Goal: Contribute content

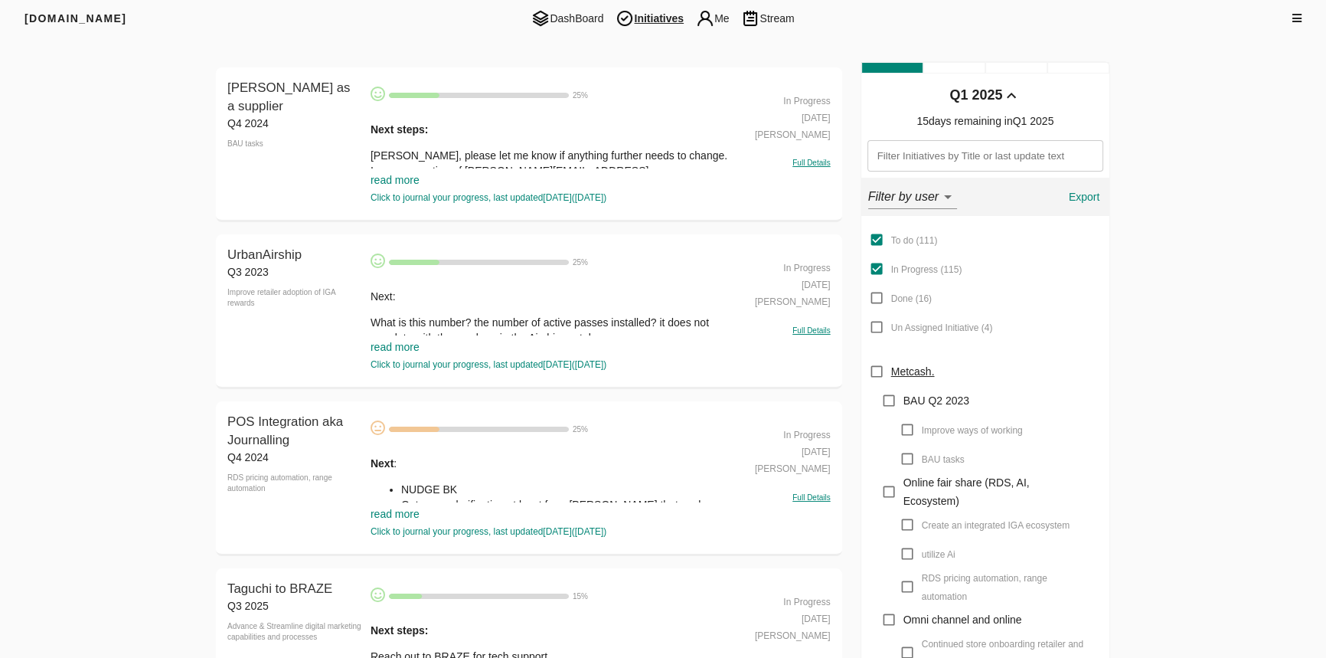
click at [371, 183] on link "read more" at bounding box center [395, 180] width 49 height 12
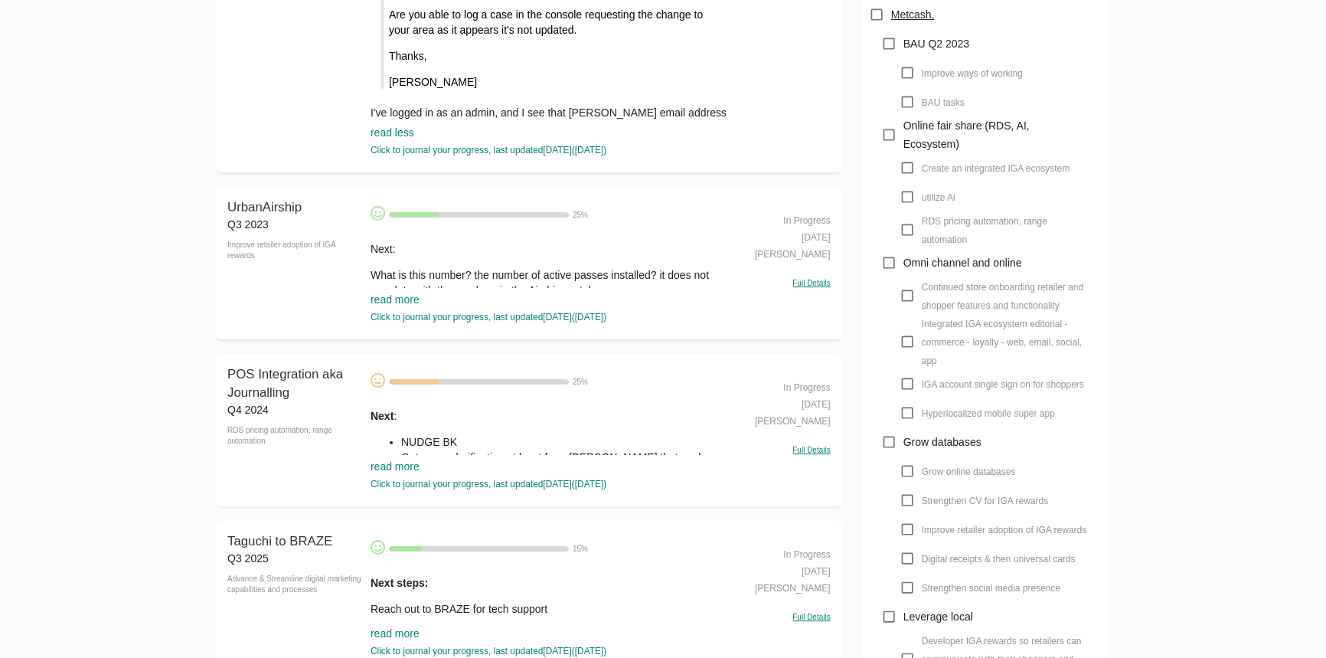
scroll to position [417, 0]
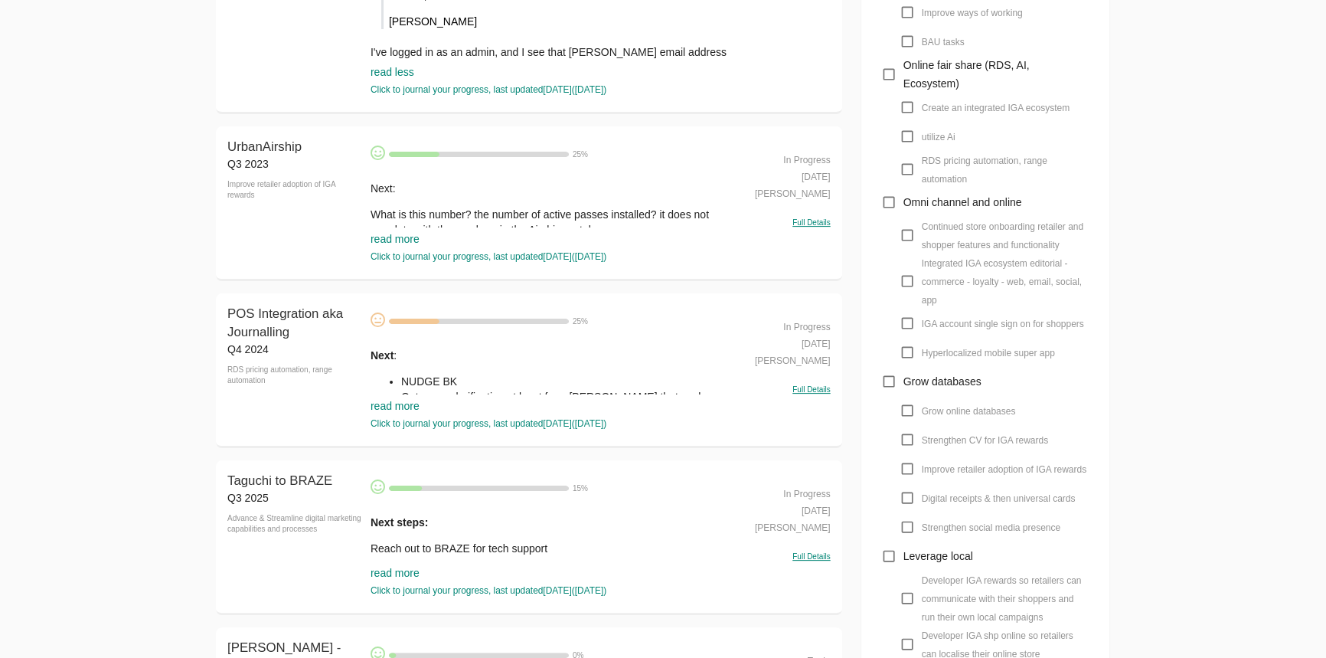
click at [404, 243] on link "read more" at bounding box center [395, 239] width 49 height 12
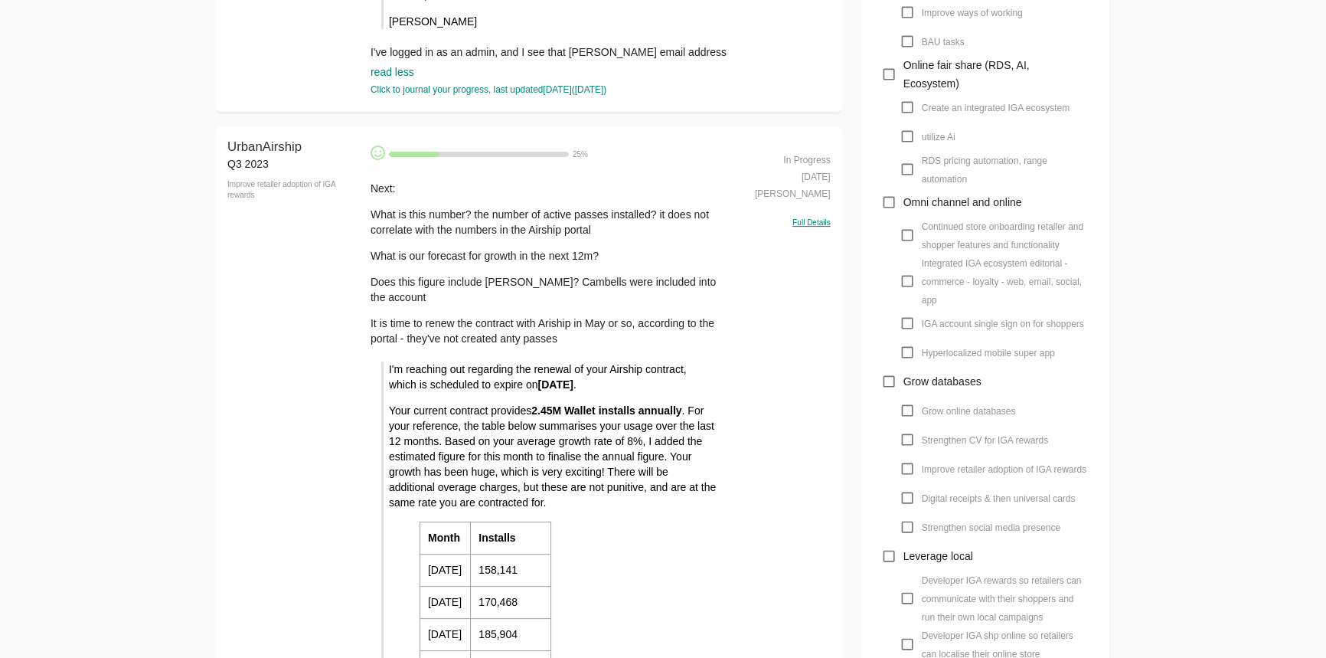
click at [509, 254] on p "What is our forecast for growth in the next 12m?" at bounding box center [552, 255] width 362 height 15
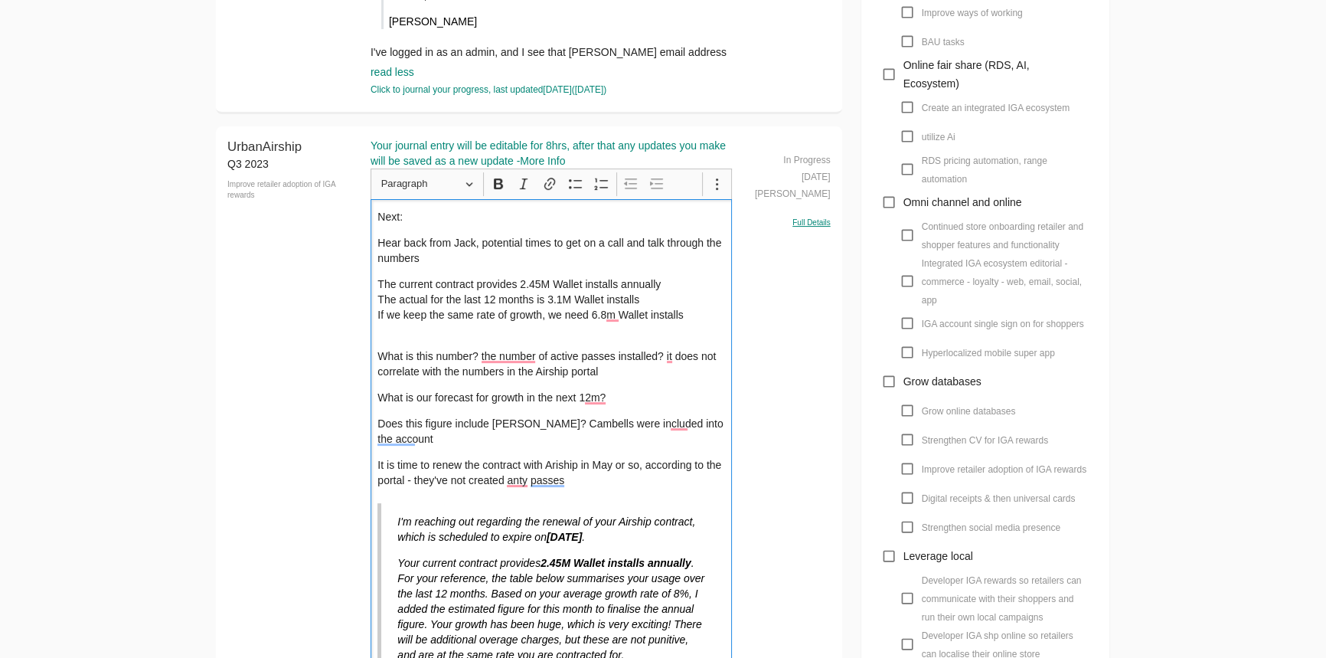
click at [615, 358] on p "What is this number? the number of active passes installed? it does not correla…" at bounding box center [552, 363] width 348 height 31
click at [675, 310] on p "The current contract provides 2.45M Wallet installs annually The actual for the…" at bounding box center [552, 306] width 348 height 61
click at [482, 250] on p "Hear back from Jack, potential times to get on a call and talk through the numb…" at bounding box center [552, 250] width 348 height 31
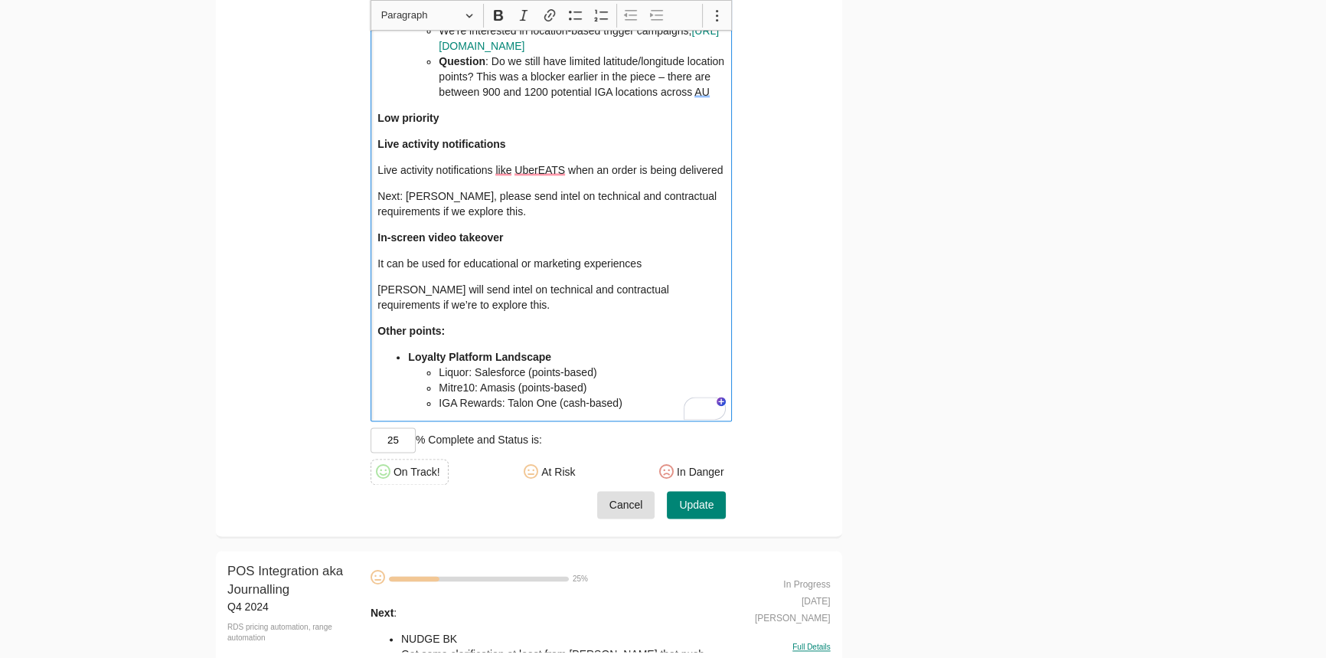
scroll to position [2367, 0]
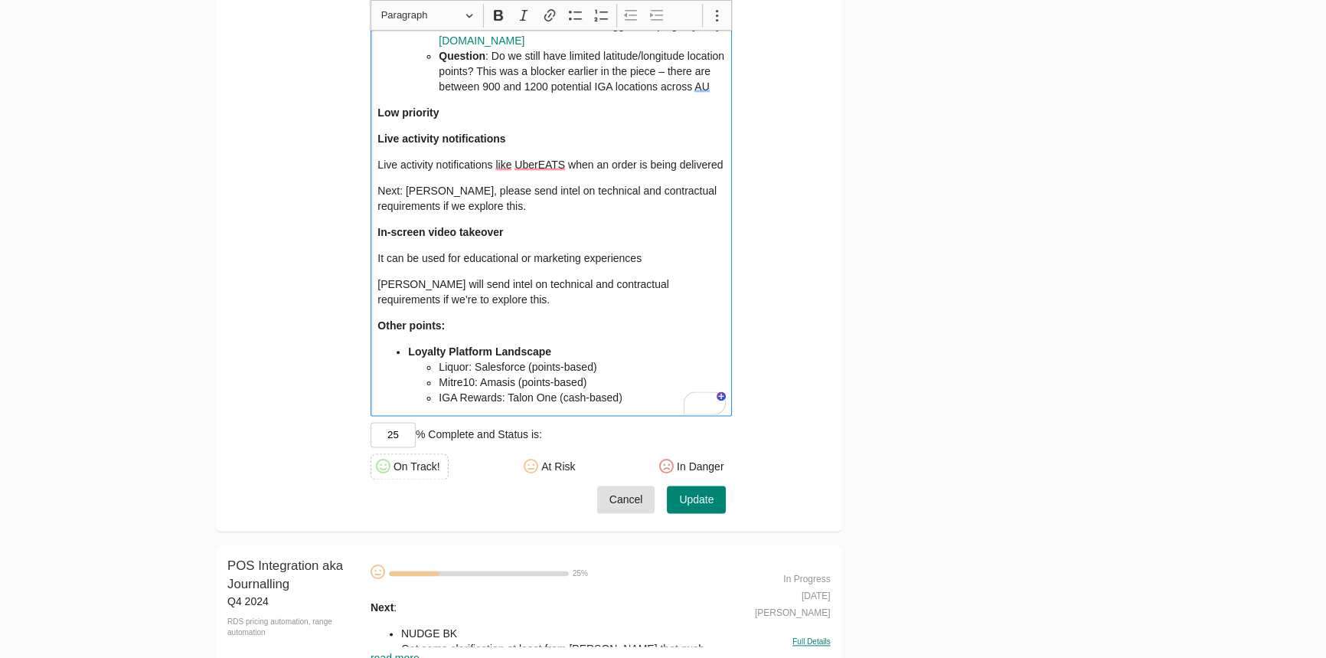
click at [717, 489] on button "Update" at bounding box center [696, 500] width 59 height 28
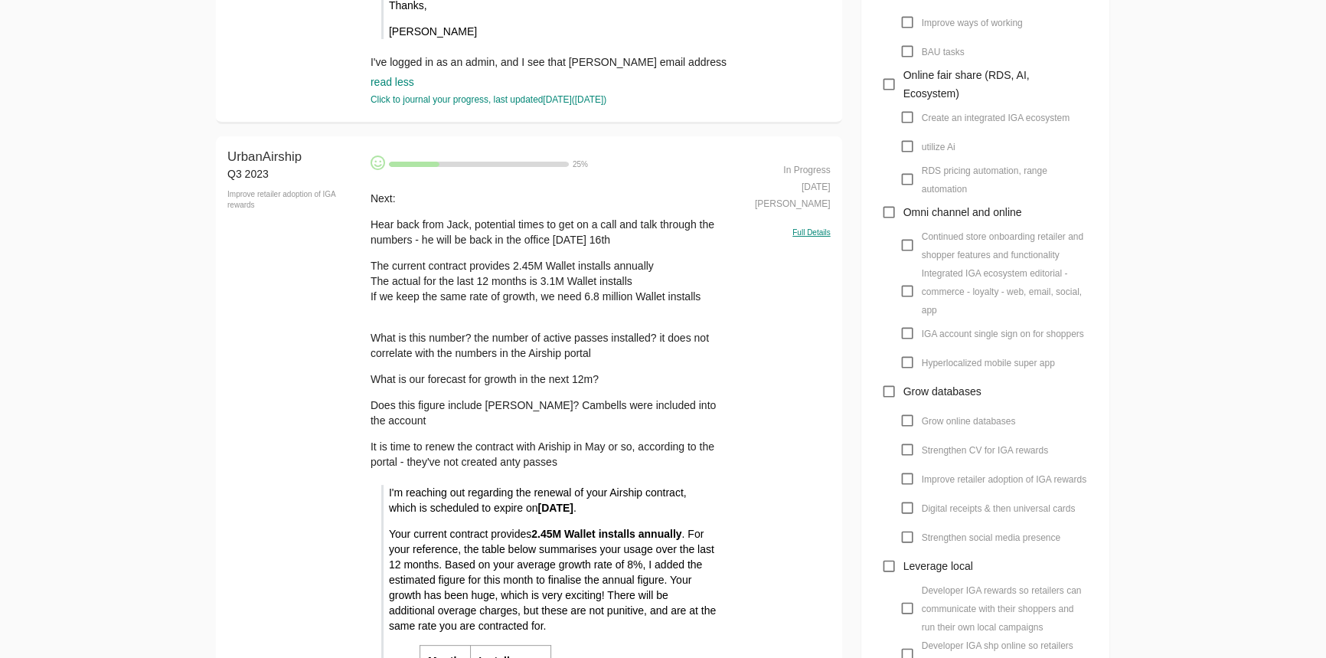
scroll to position [278, 0]
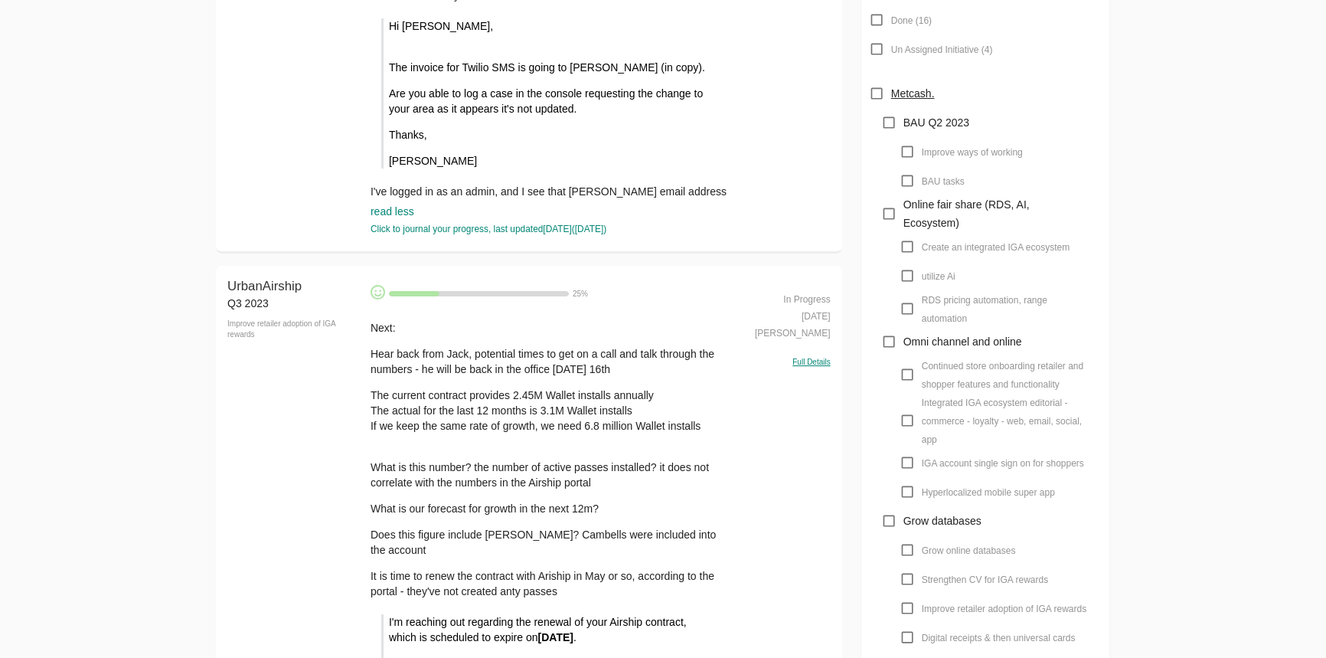
click at [504, 398] on p "The current contract provides 2.45M Wallet installs annually The actual for the…" at bounding box center [552, 418] width 362 height 61
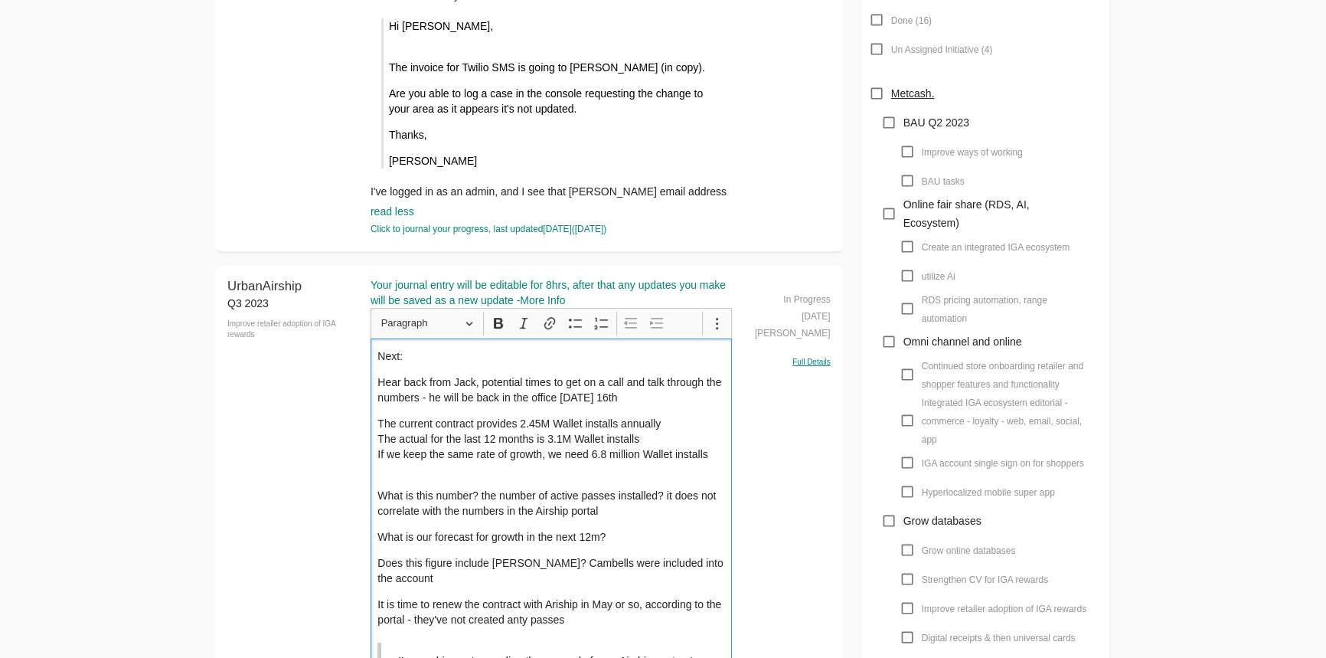
click at [649, 401] on p "Hear back from Jack, potential times to get on a call and talk through the numb…" at bounding box center [552, 390] width 348 height 31
click at [724, 452] on p "The current contract provides 2.45M Wallet installs annually The actual for the…" at bounding box center [552, 446] width 348 height 61
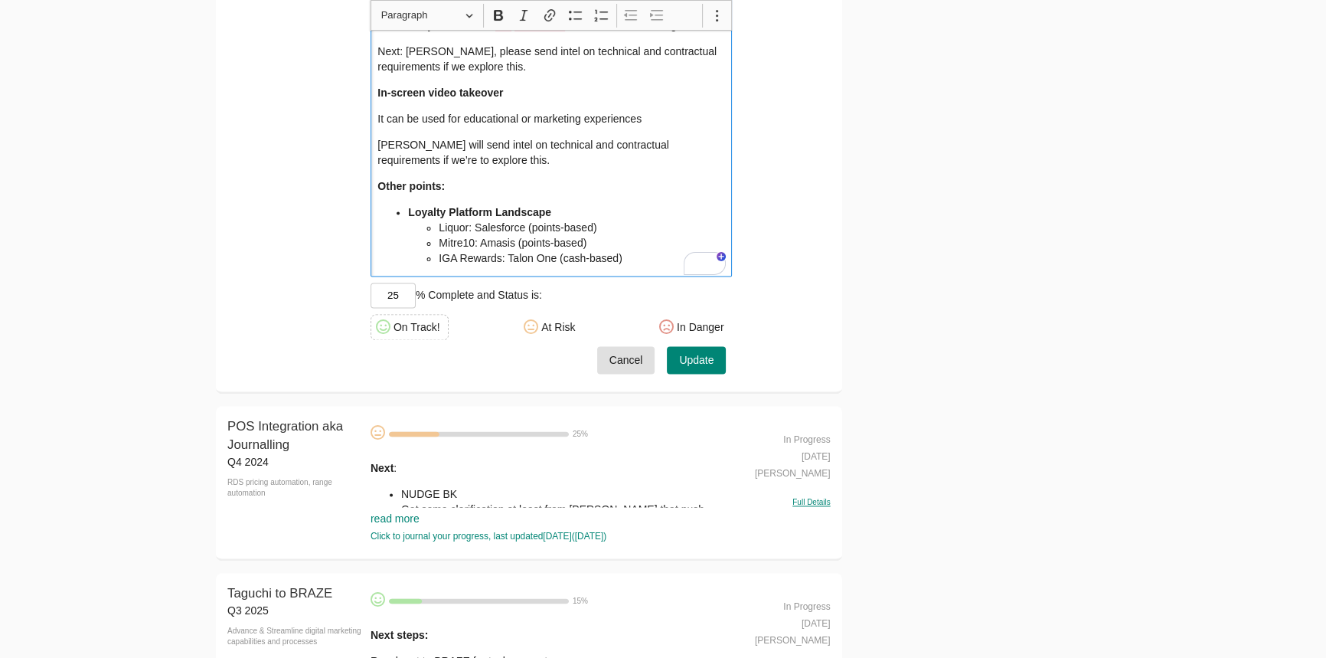
scroll to position [2645, 0]
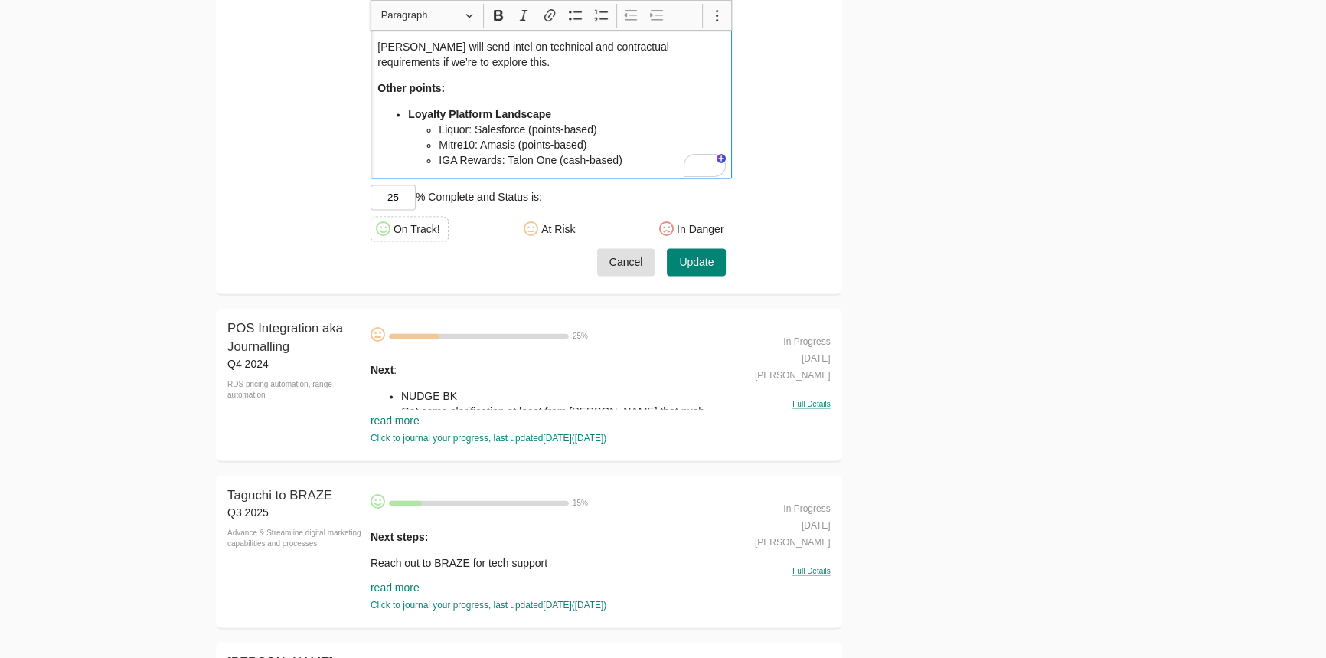
click at [697, 257] on span "Update" at bounding box center [696, 262] width 34 height 19
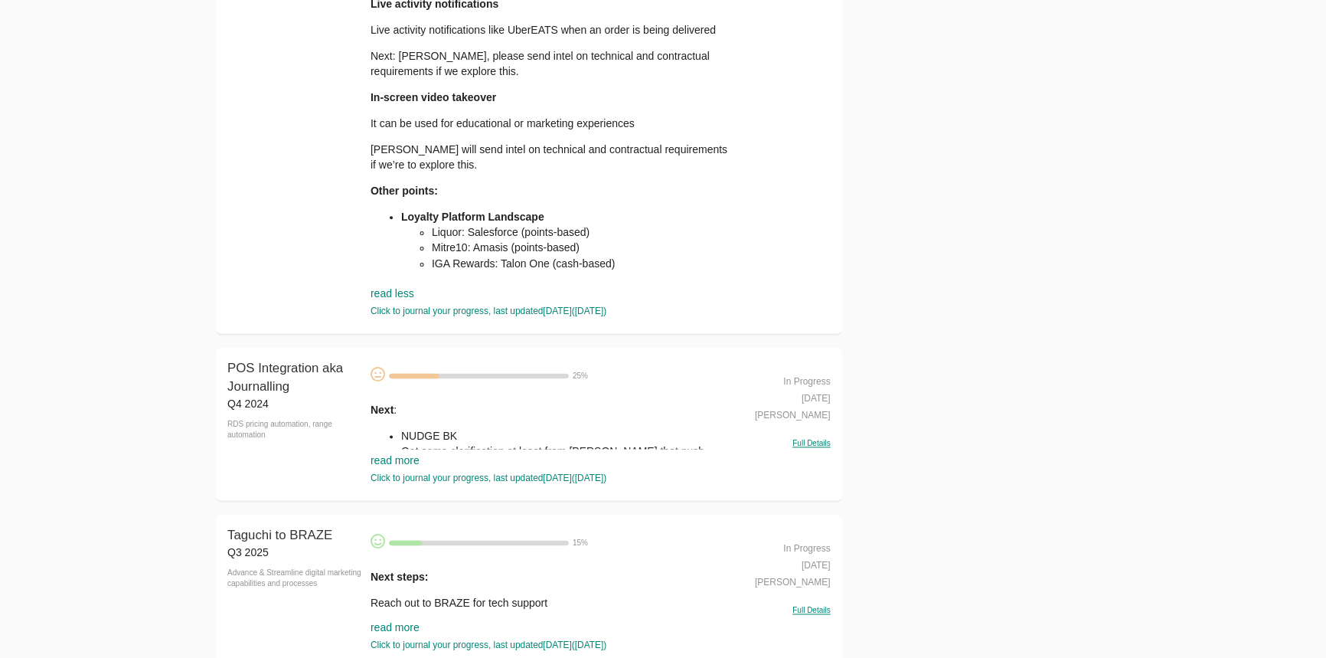
scroll to position [2506, 0]
click at [379, 293] on link "read less" at bounding box center [393, 292] width 44 height 12
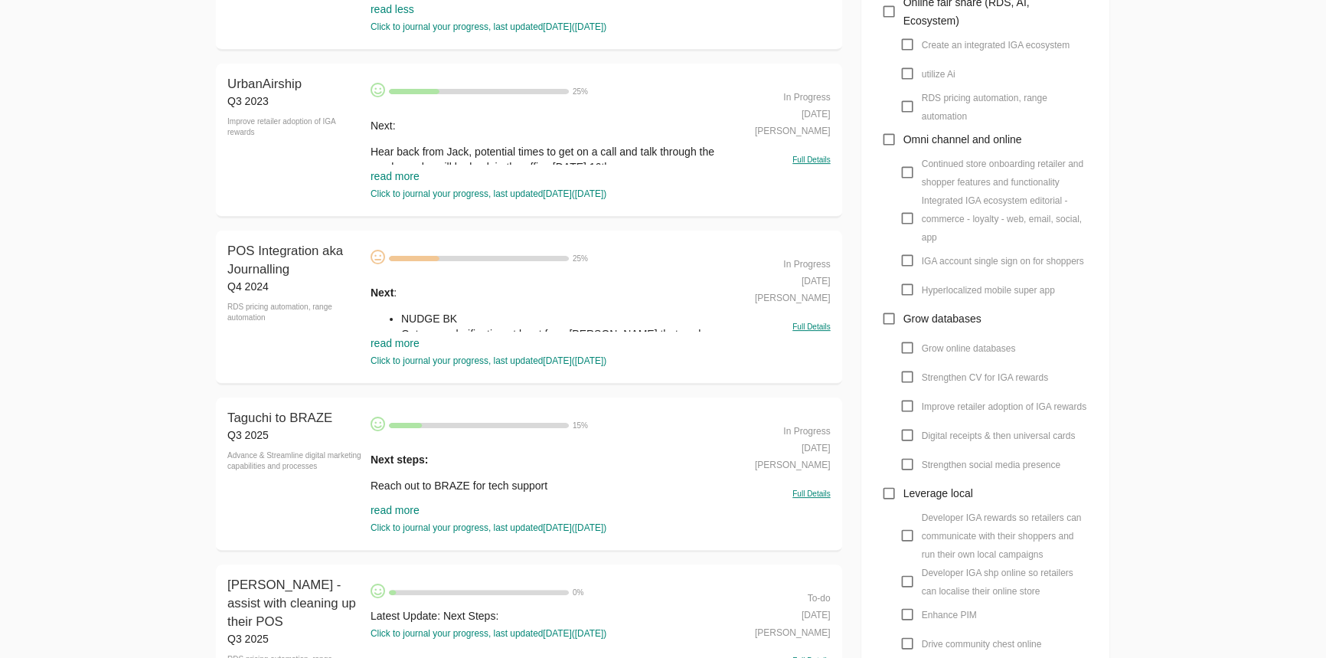
scroll to position [626, 0]
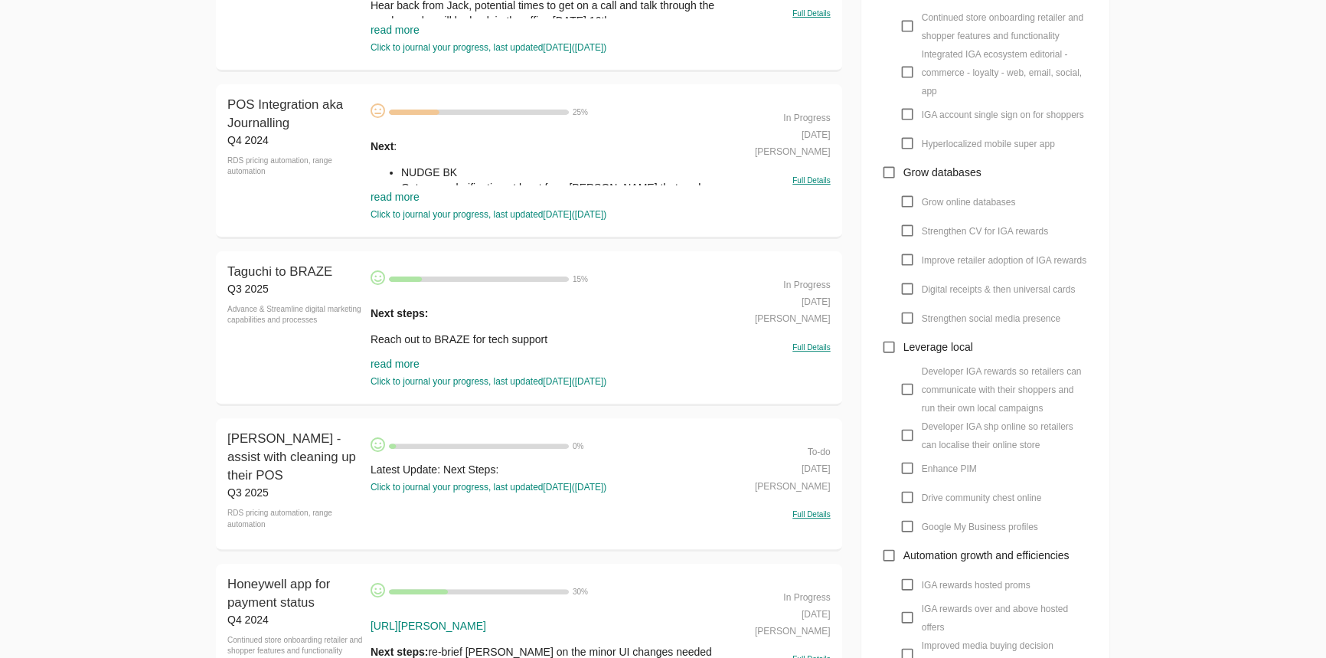
click at [397, 362] on link "read more" at bounding box center [395, 364] width 49 height 12
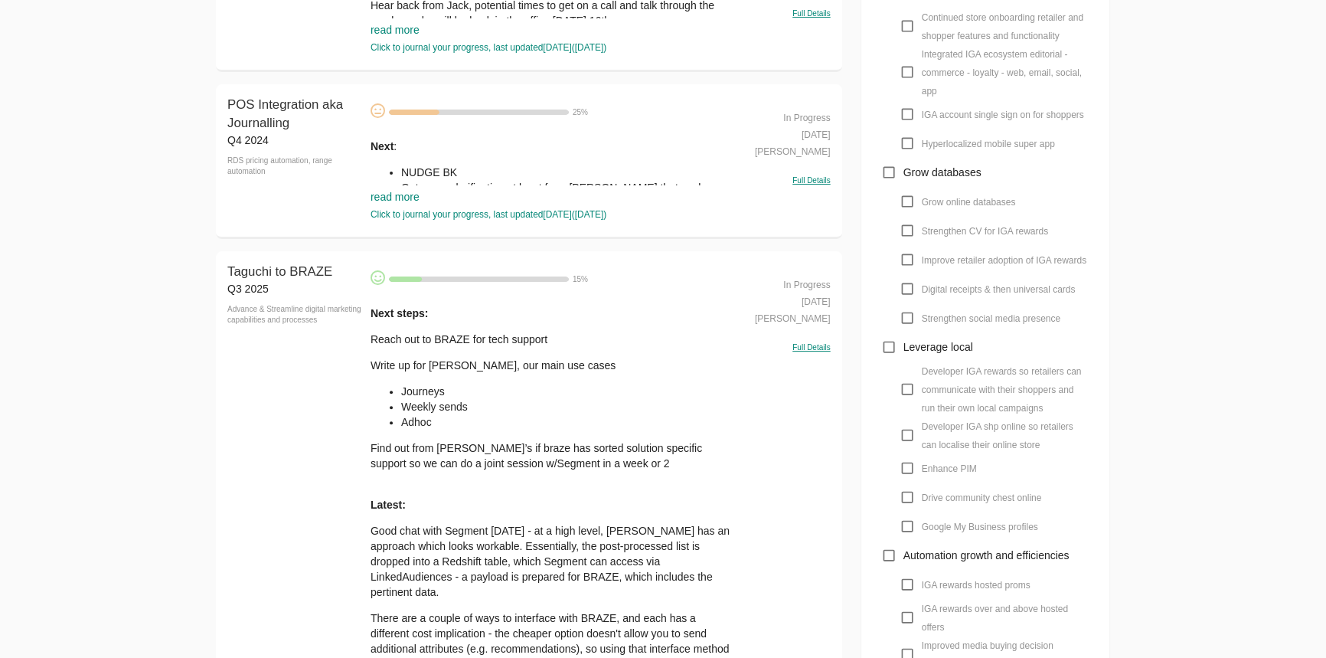
click at [397, 362] on p "Write up for [PERSON_NAME], our main use cases" at bounding box center [552, 365] width 362 height 15
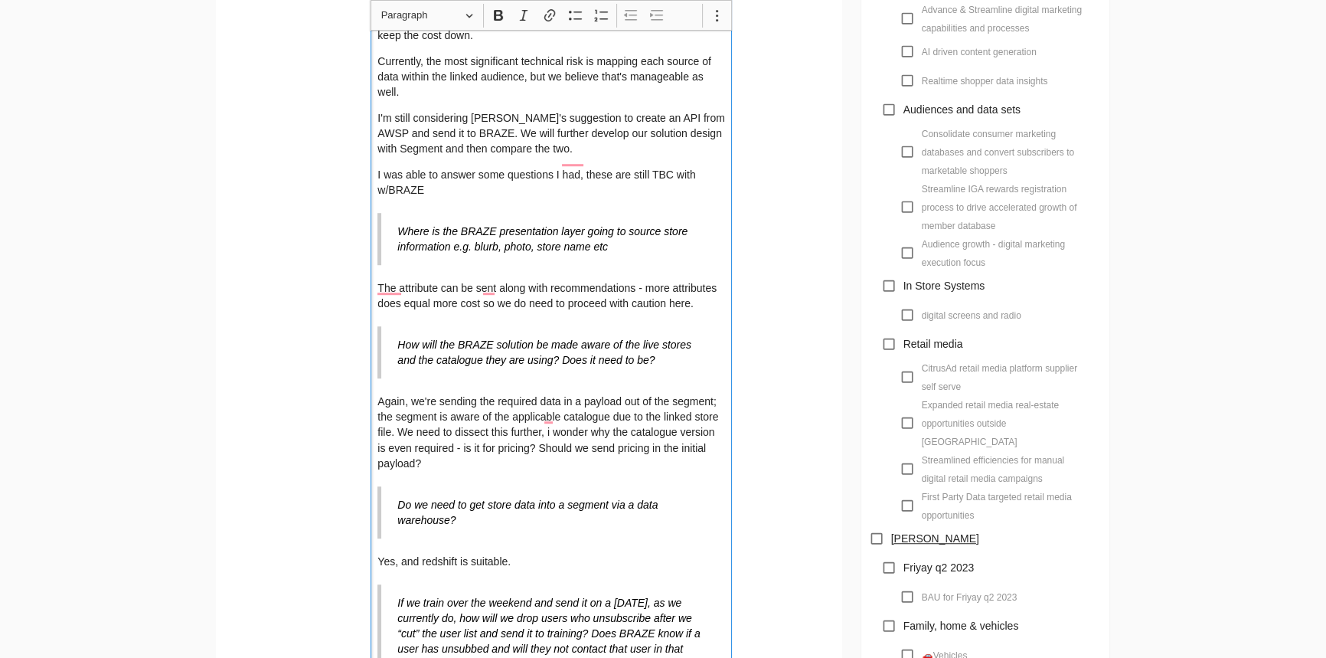
scroll to position [1670, 0]
